Goal: Task Accomplishment & Management: Use online tool/utility

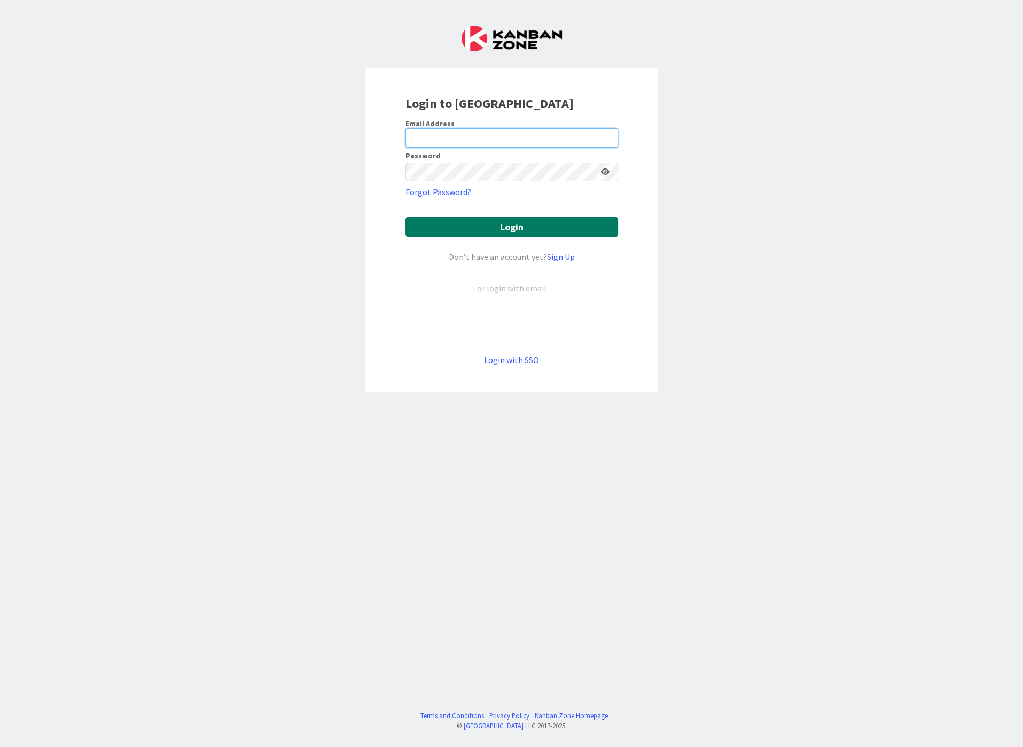
type input "[EMAIL_ADDRESS][DOMAIN_NAME]"
click at [525, 231] on button "Login" at bounding box center [512, 226] width 213 height 21
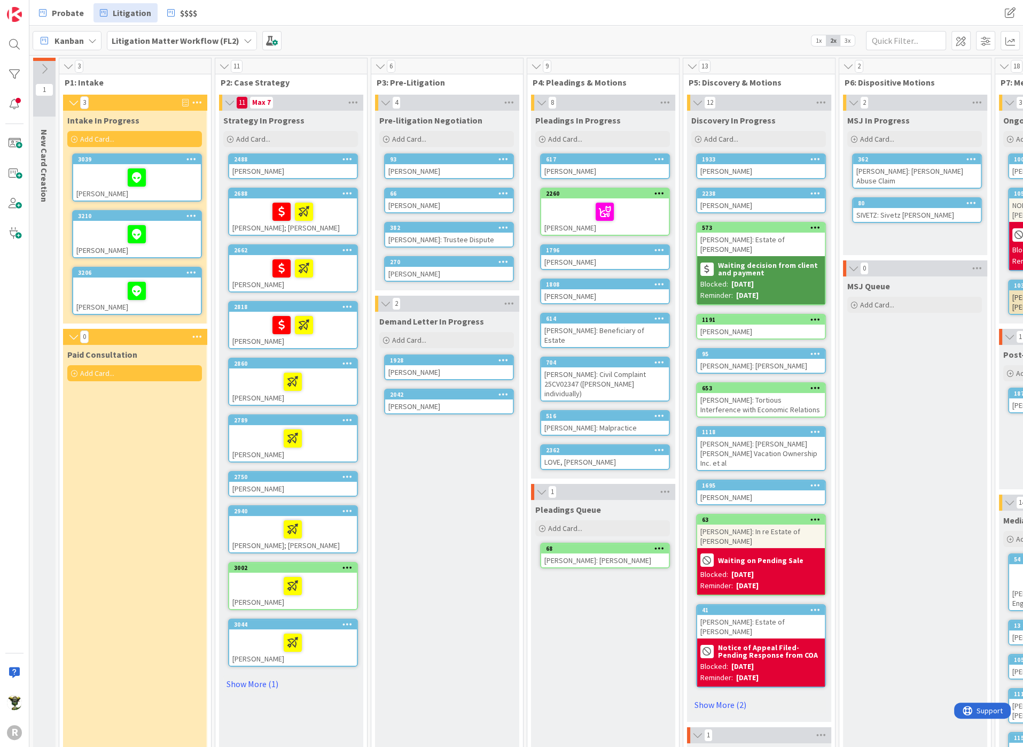
click at [197, 269] on div at bounding box center [191, 272] width 19 height 7
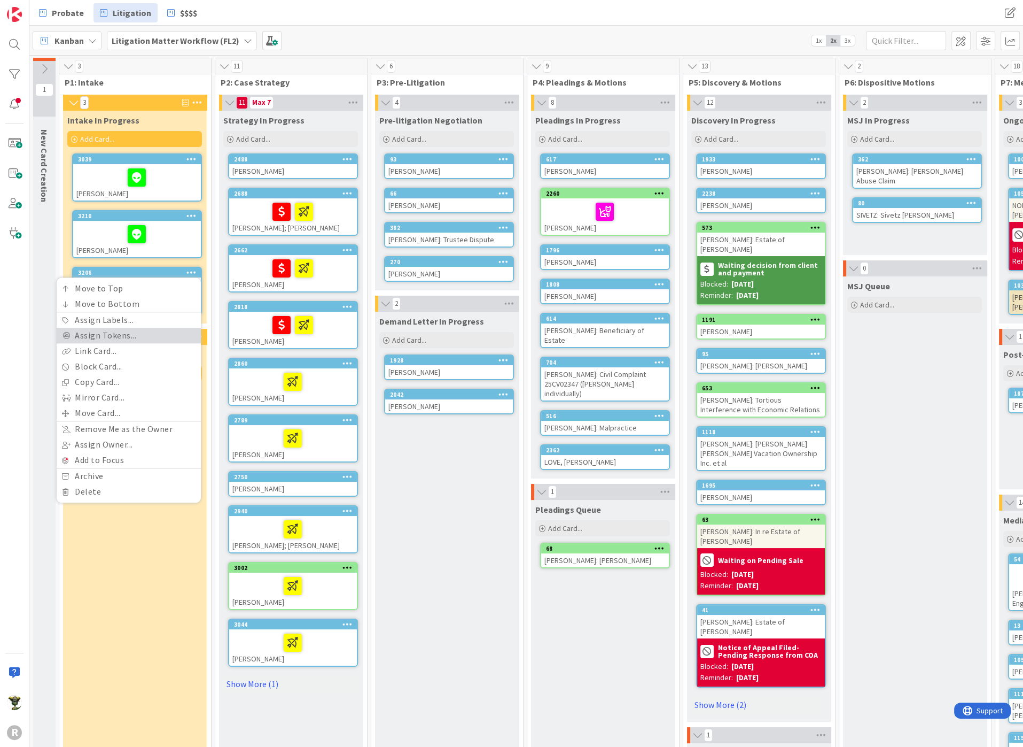
click at [147, 338] on link "Assign Tokens..." at bounding box center [129, 335] width 144 height 15
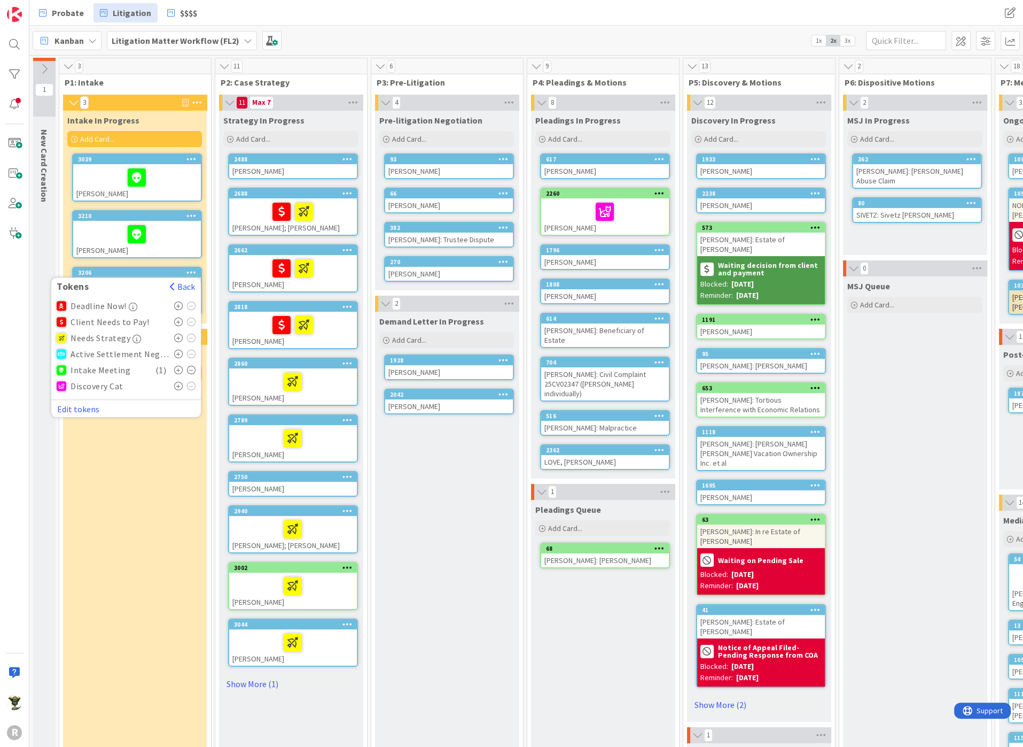
click at [90, 504] on div "Paid Consultation Add Card..." at bounding box center [134, 668] width 143 height 647
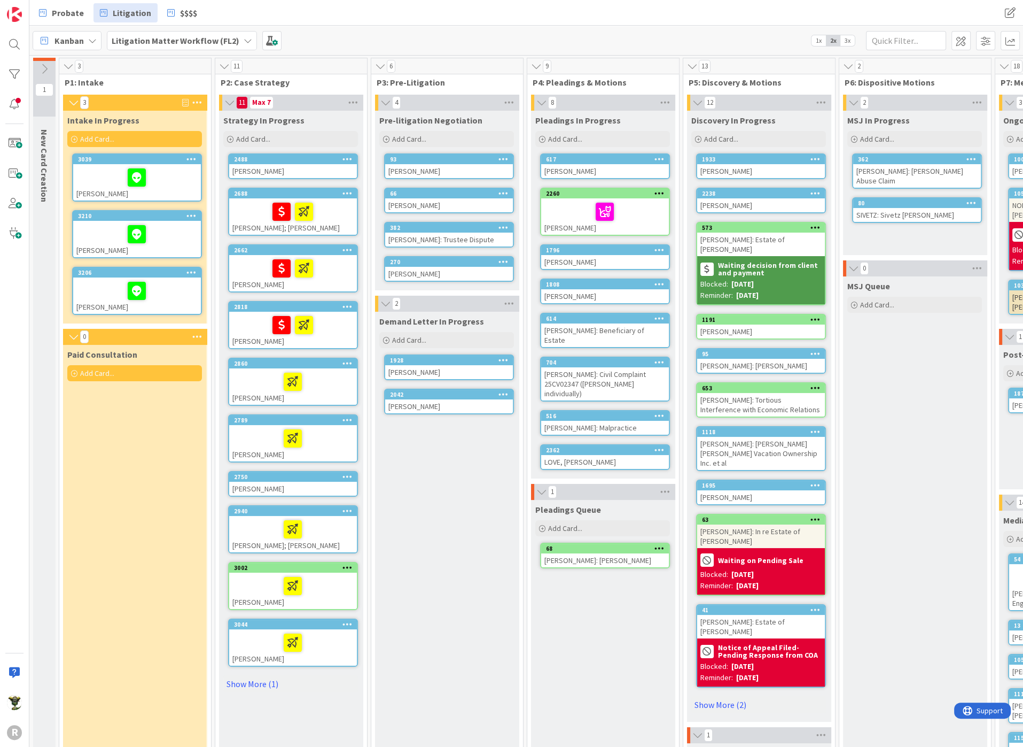
click at [592, 644] on div "Pleadings Queue Add Card... 68 AUSTIN: [PERSON_NAME]" at bounding box center [602, 746] width 143 height 492
click at [444, 486] on div "Demand Letter In Progress Add Card... 1928 [PERSON_NAME] 2042 [PERSON_NAME]" at bounding box center [446, 652] width 143 height 680
click at [144, 510] on div "Paid Consultation Add Card..." at bounding box center [134, 668] width 143 height 647
click at [401, 469] on div "Demand Letter In Progress Add Card... 1928 [PERSON_NAME] 2042 [PERSON_NAME]" at bounding box center [446, 652] width 143 height 680
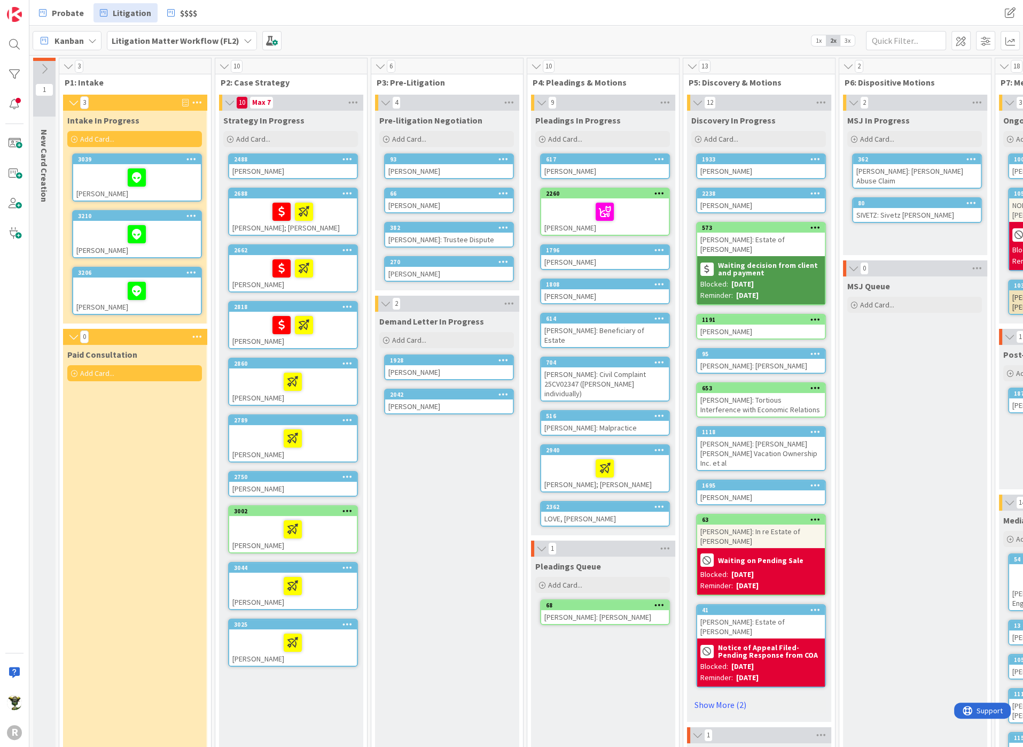
click at [253, 583] on div at bounding box center [292, 585] width 121 height 22
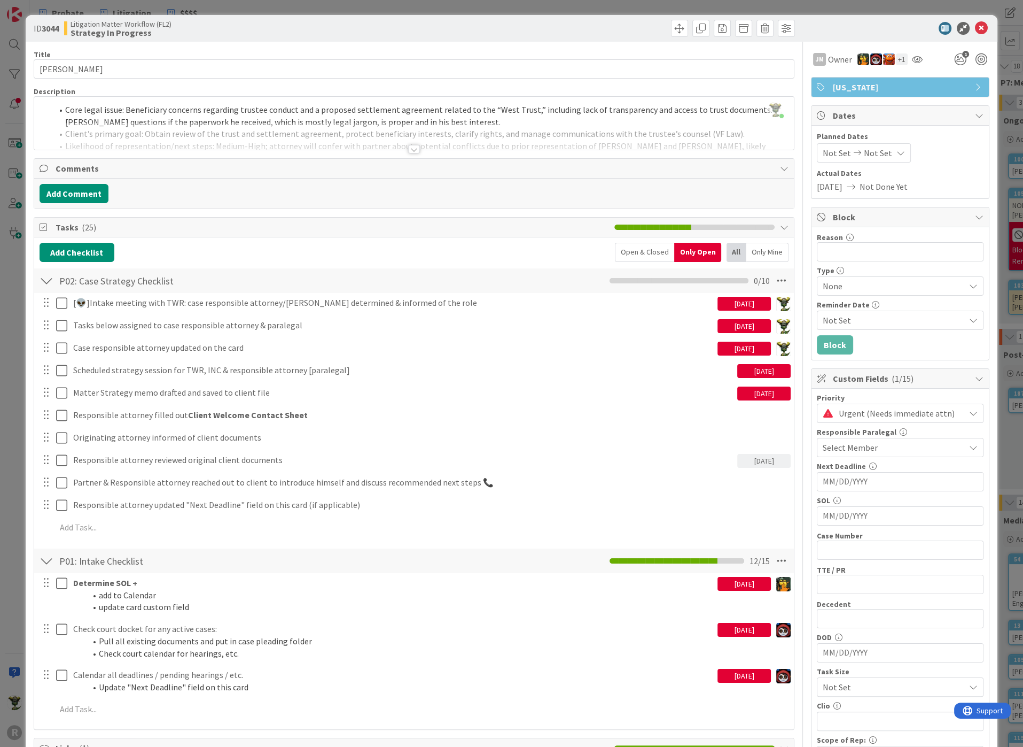
click at [850, 21] on div "ID 3044 Litigation Matter Workflow (FL2) Strategy In Progress" at bounding box center [512, 28] width 972 height 27
click at [231, 32] on div "Litigation Matter Workflow (FL2) Strategy In Progress" at bounding box center [238, 28] width 348 height 17
click at [404, 144] on div at bounding box center [414, 135] width 760 height 27
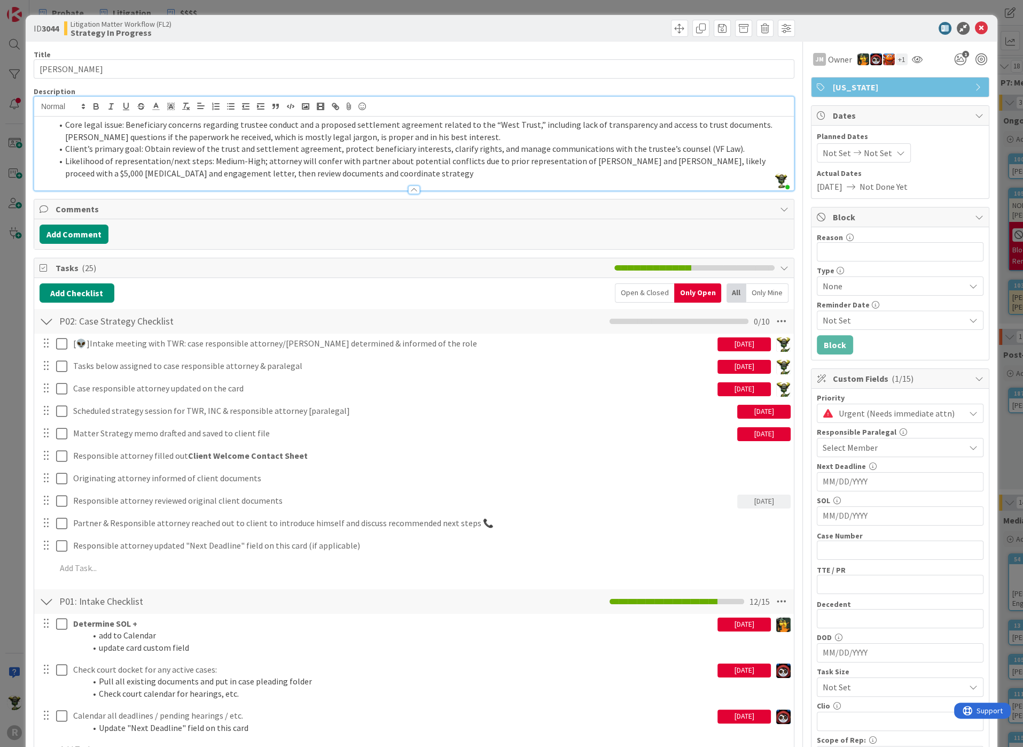
click at [409, 188] on div at bounding box center [414, 189] width 12 height 9
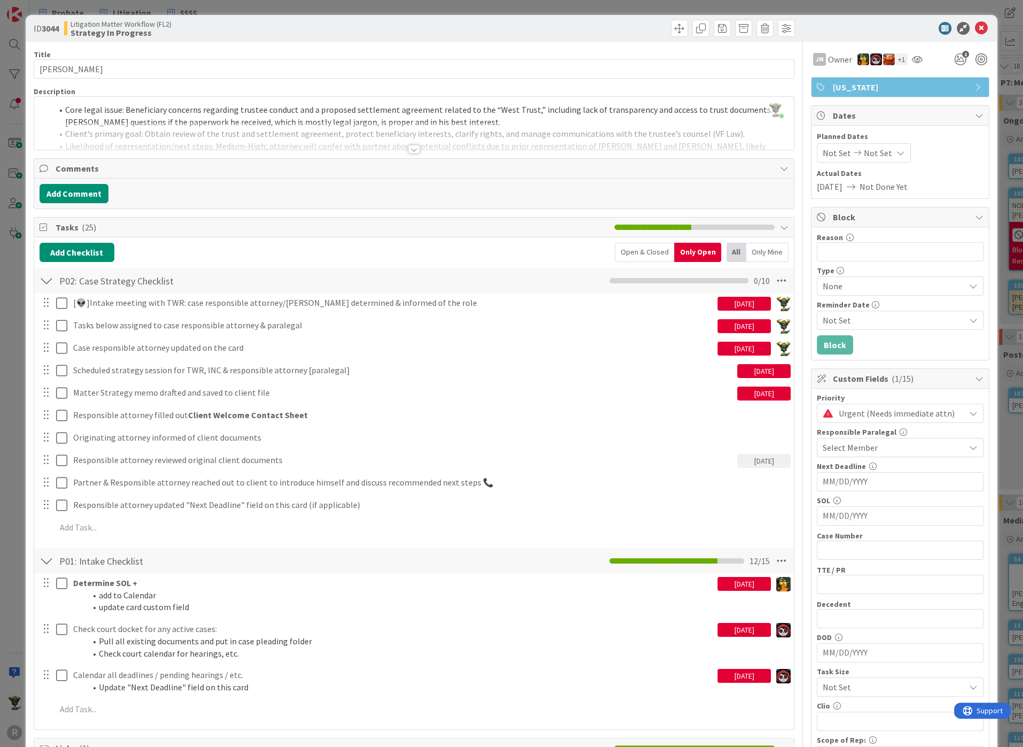
click at [372, 56] on div "Title 13 / 128" at bounding box center [414, 55] width 761 height 10
click at [369, 31] on div "Litigation Matter Workflow (FL2) Strategy In Progress" at bounding box center [238, 28] width 348 height 17
click at [858, 28] on div at bounding box center [895, 28] width 189 height 13
click at [861, 29] on div at bounding box center [895, 28] width 189 height 13
click at [896, 20] on div "ID 3044 Litigation Matter Workflow (FL2) Strategy In Progress" at bounding box center [512, 28] width 972 height 27
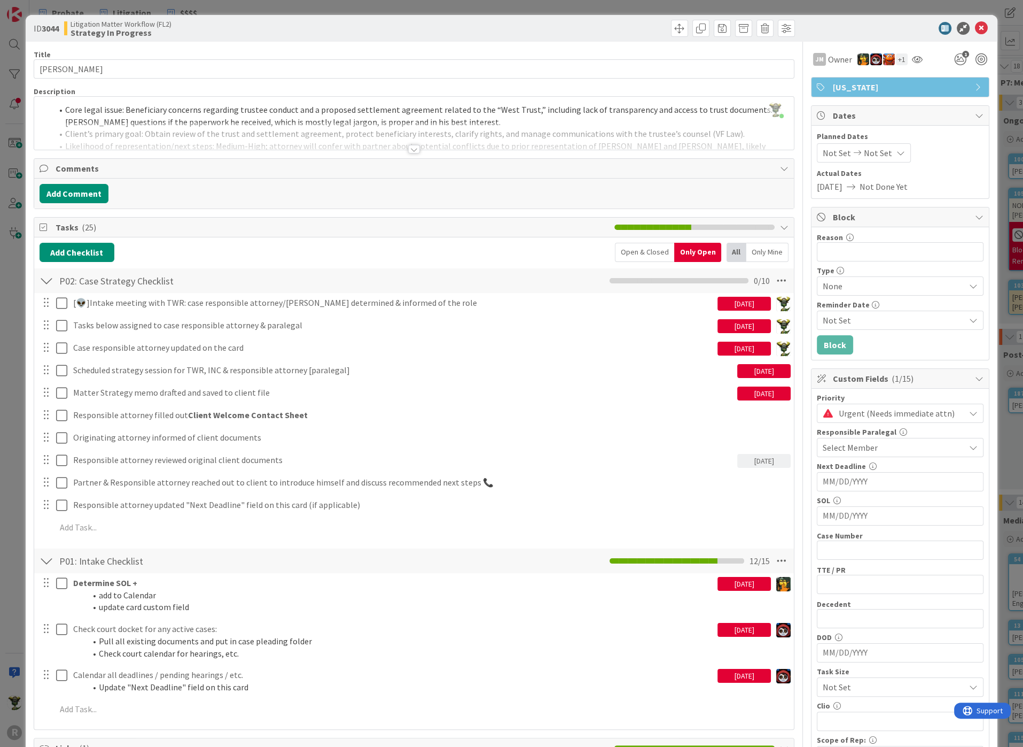
click at [493, 20] on div at bounding box center [606, 28] width 378 height 17
click at [886, 27] on div at bounding box center [895, 28] width 189 height 13
click at [975, 30] on icon at bounding box center [981, 28] width 13 height 13
